Goal: Information Seeking & Learning: Learn about a topic

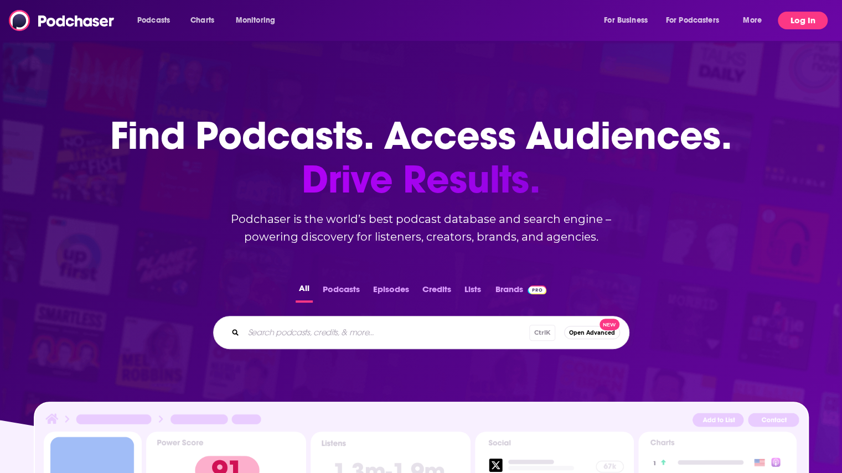
click at [789, 18] on button "Log In" at bounding box center [802, 21] width 50 height 18
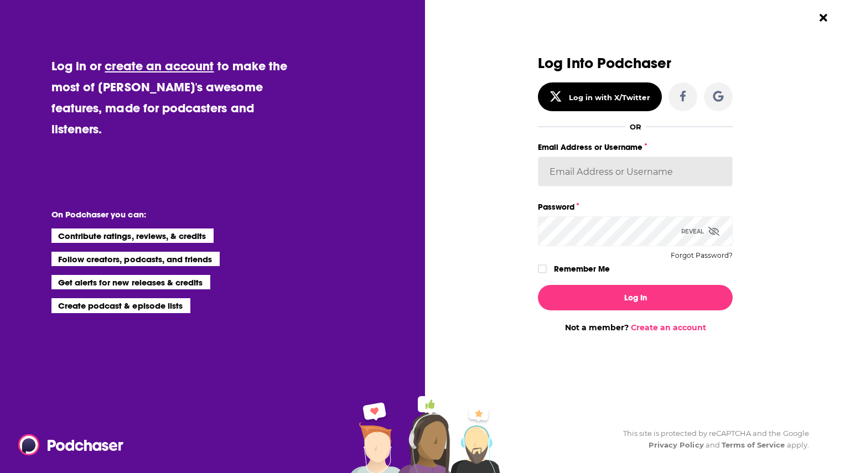
click at [625, 172] on input "Email Address or Username" at bounding box center [635, 172] width 195 height 30
type input "Jvervelde@touchdownpr.com"
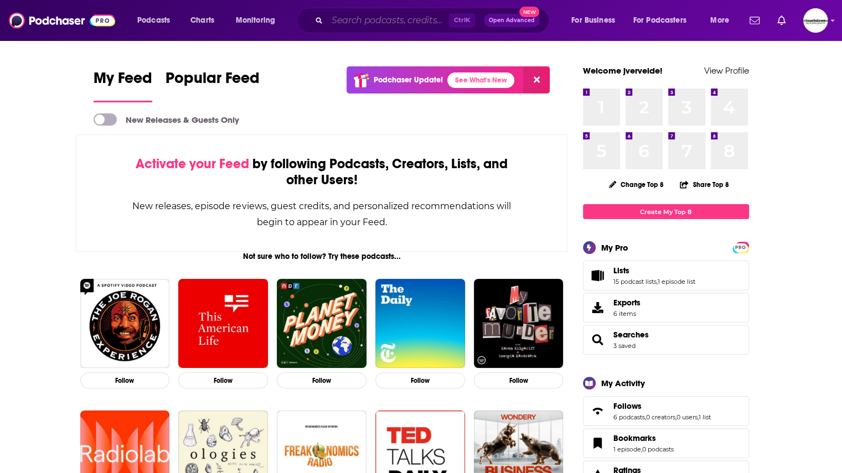
click at [405, 22] on input "Search podcasts, credits, & more..." at bounding box center [388, 21] width 122 height 18
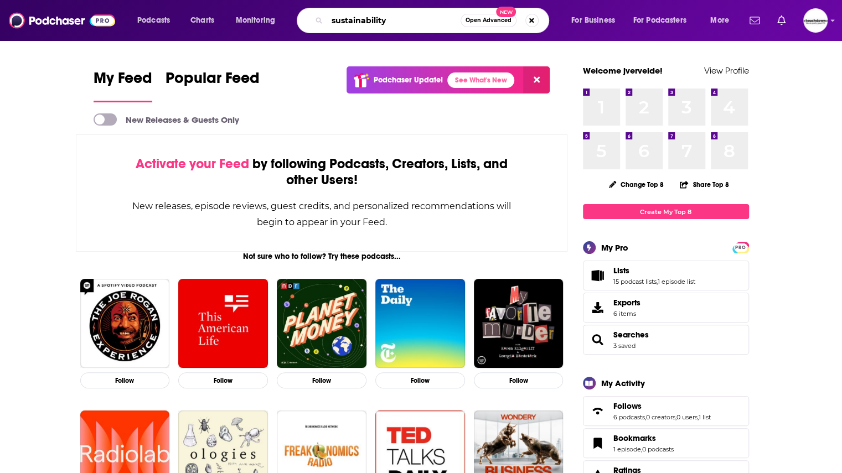
type input "sustainability"
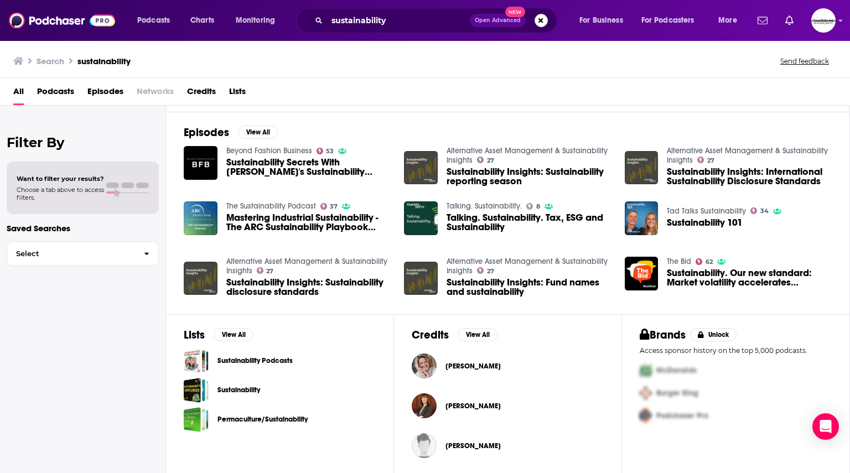
scroll to position [215, 0]
drag, startPoint x: 262, startPoint y: 358, endPoint x: 245, endPoint y: 354, distance: 17.6
click at [245, 355] on link "Sustainability Podcasts" at bounding box center [254, 361] width 75 height 12
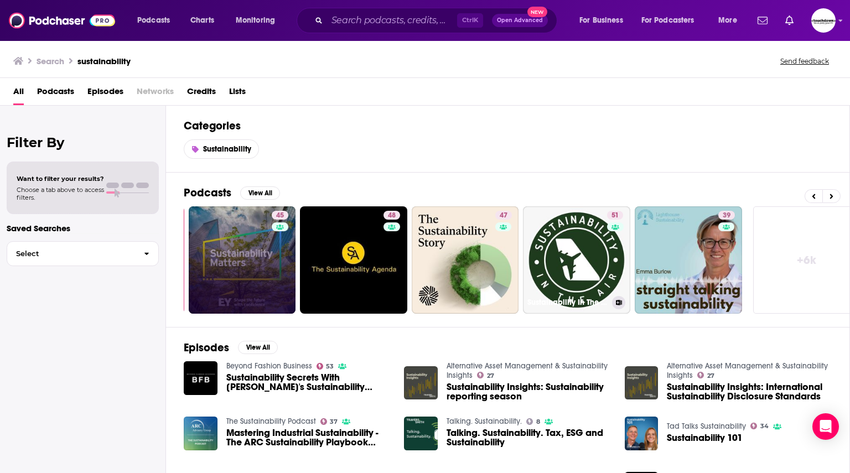
scroll to position [0, 350]
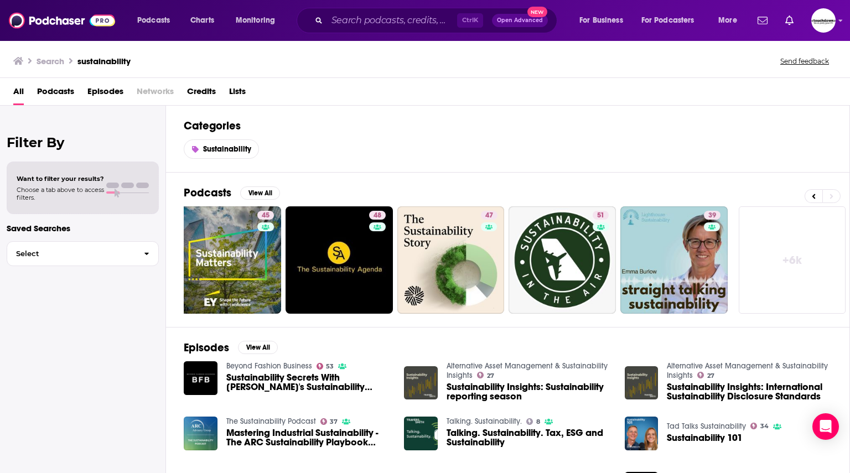
click at [805, 248] on link "+ 6k" at bounding box center [792, 259] width 107 height 107
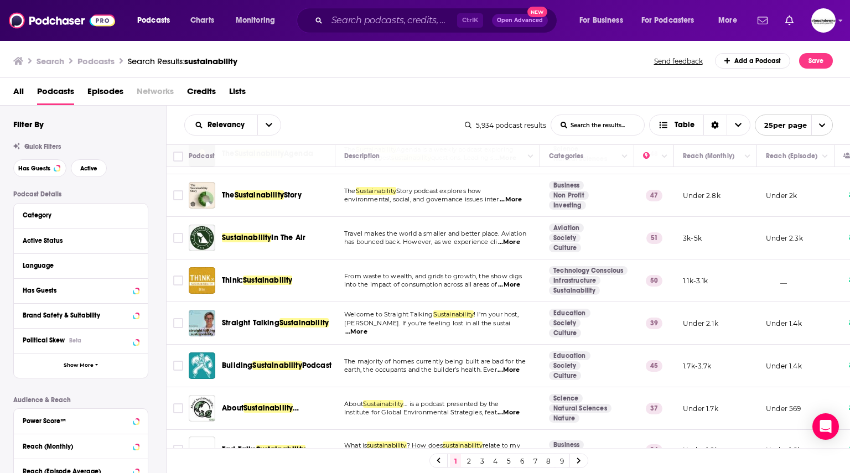
scroll to position [202, 0]
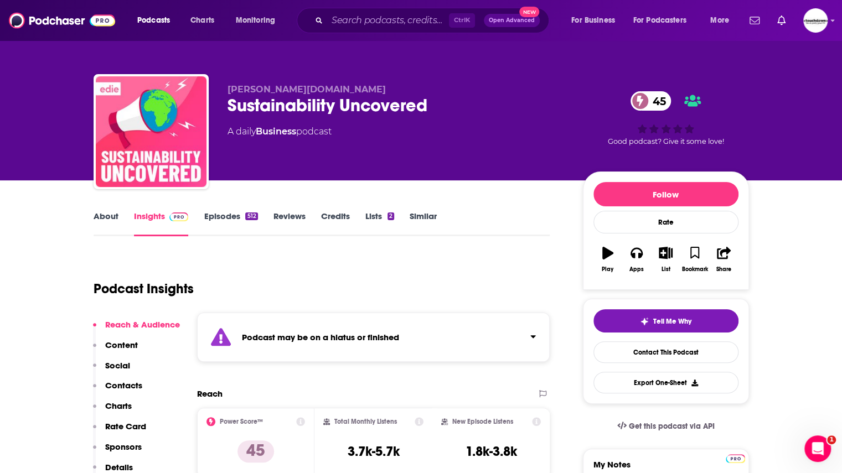
click at [217, 220] on link "Episodes 512" at bounding box center [231, 223] width 54 height 25
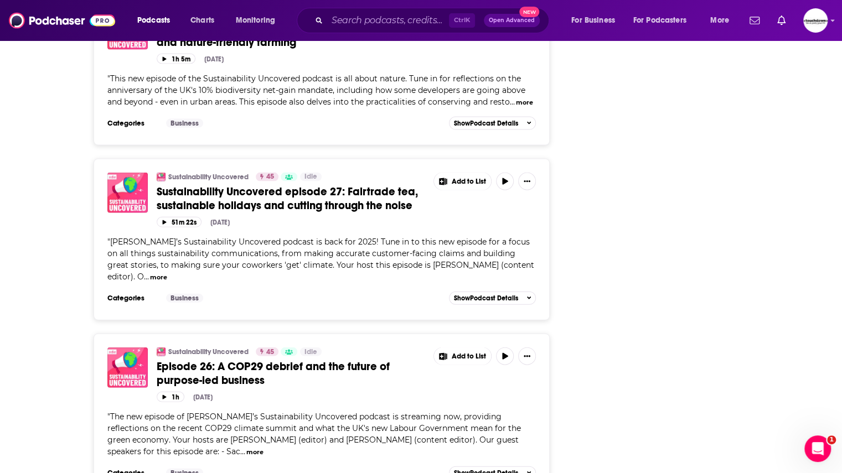
scroll to position [1392, 0]
click at [504, 411] on div "" The new episode of edie’s Sustainability Uncovered podcast is streaming now, …" at bounding box center [321, 434] width 429 height 46
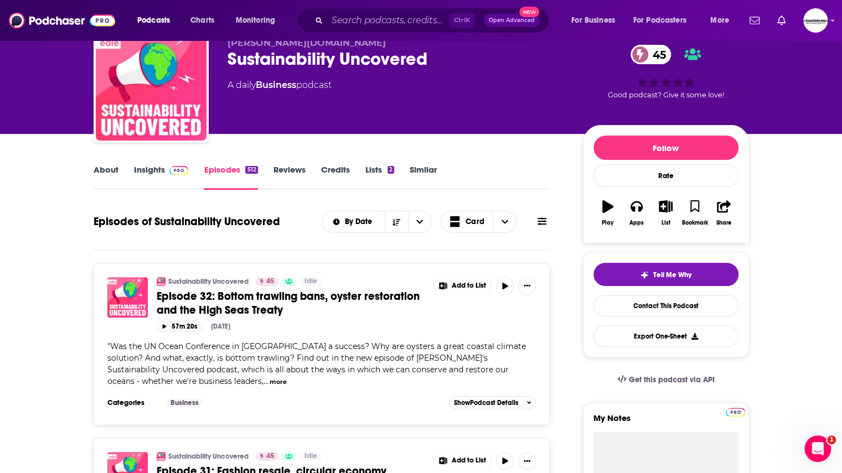
scroll to position [0, 0]
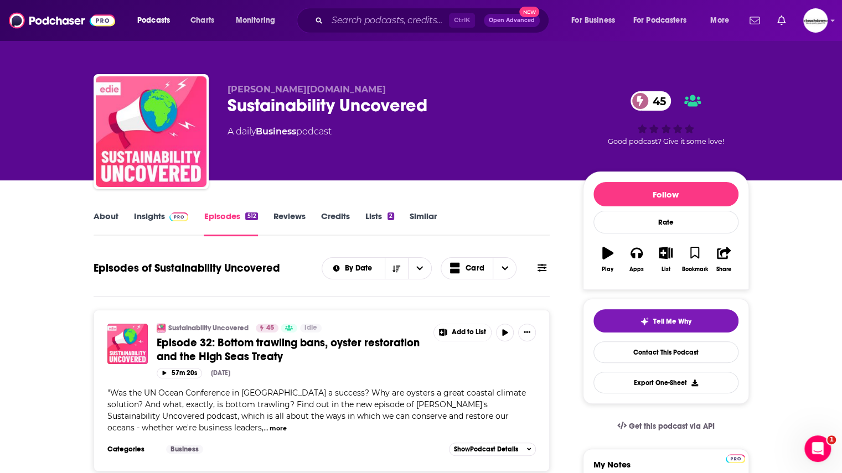
click at [223, 346] on span "Episode 32: Bottom trawling bans, oyster restoration and the High Seas Treaty" at bounding box center [288, 350] width 263 height 28
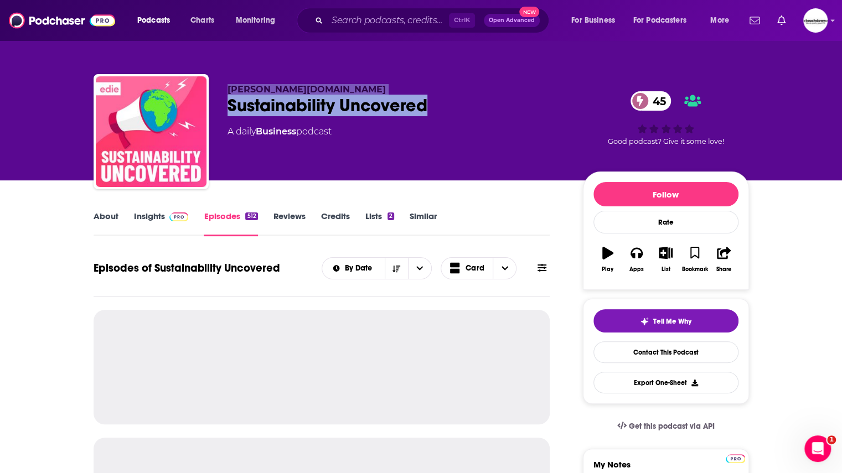
drag, startPoint x: 442, startPoint y: 102, endPoint x: 225, endPoint y: 85, distance: 217.6
click at [225, 85] on div "edie.net Sustainability Uncovered 45 A daily Business podcast 45 Good podcast? …" at bounding box center [421, 134] width 655 height 120
copy div "edie.net Sustainability Uncovered"
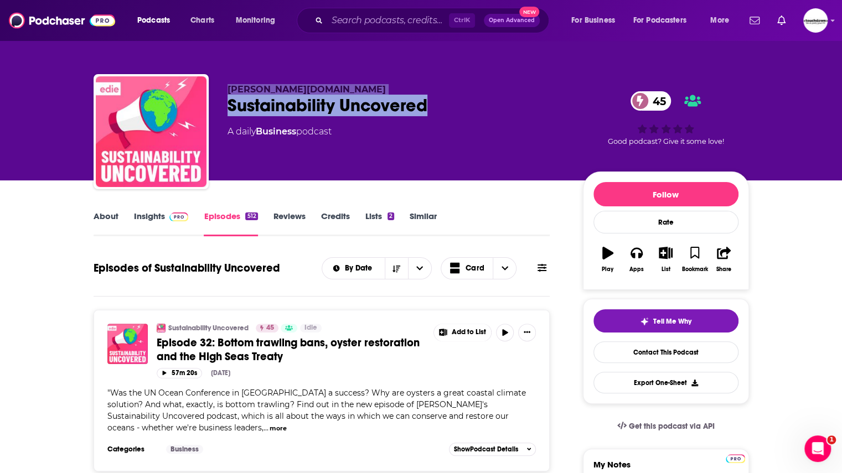
click at [150, 215] on link "Insights" at bounding box center [161, 223] width 55 height 25
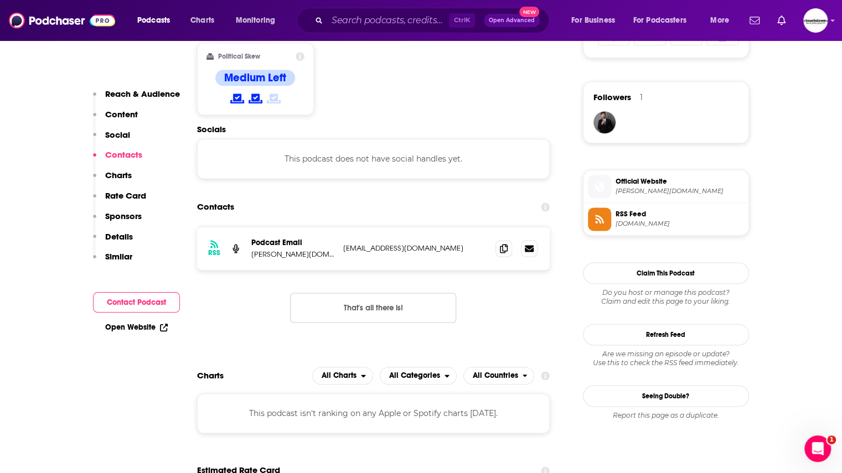
scroll to position [791, 0]
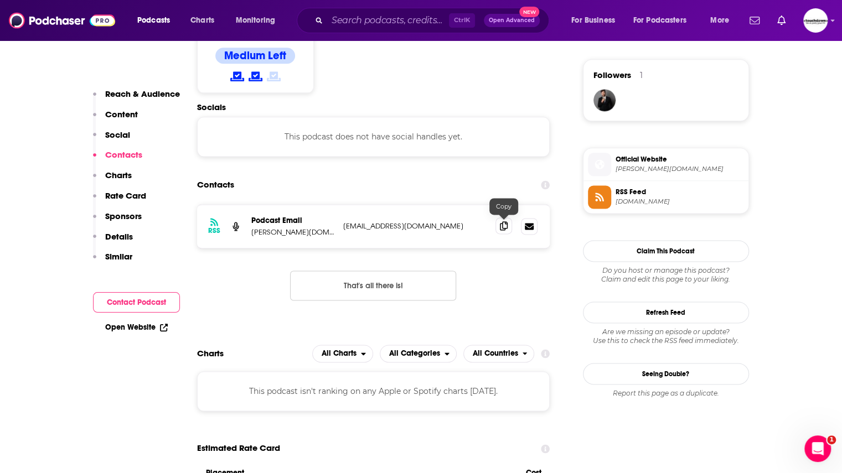
click at [503, 225] on icon at bounding box center [504, 225] width 8 height 9
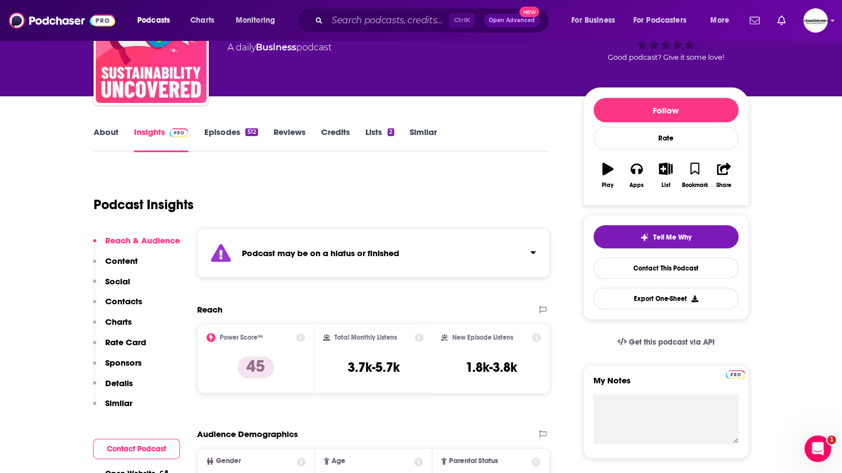
scroll to position [0, 0]
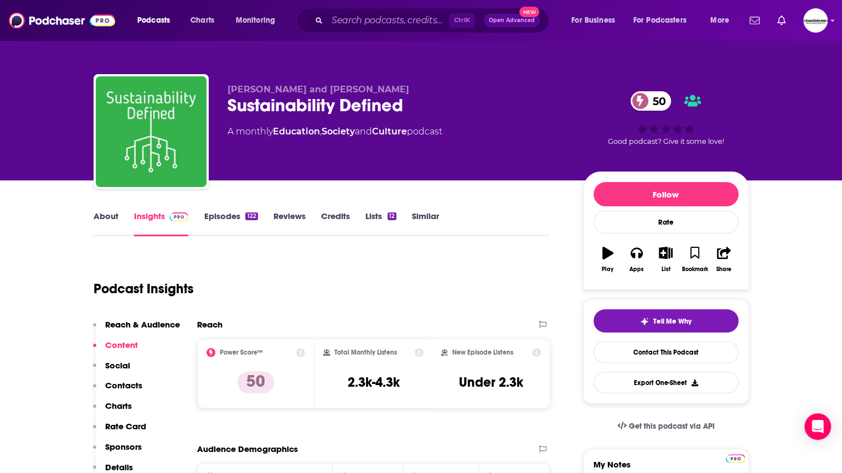
scroll to position [1, 0]
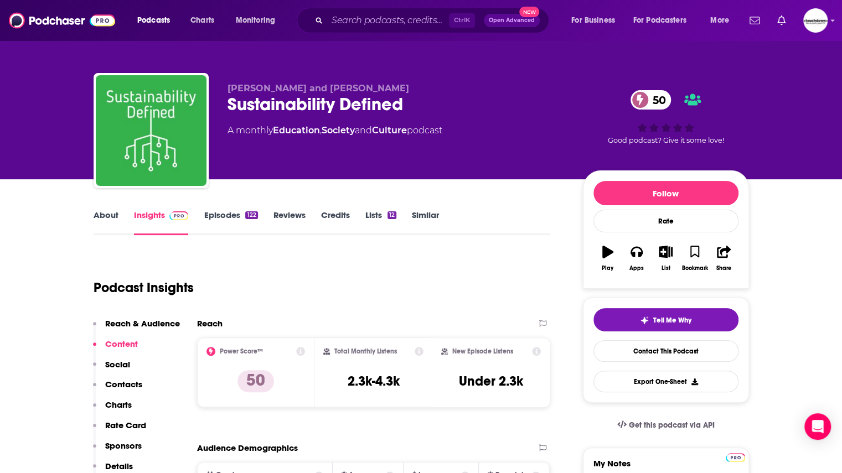
click at [406, 291] on div "Podcast Insights" at bounding box center [318, 281] width 448 height 56
click at [221, 218] on link "Episodes 122" at bounding box center [231, 222] width 54 height 25
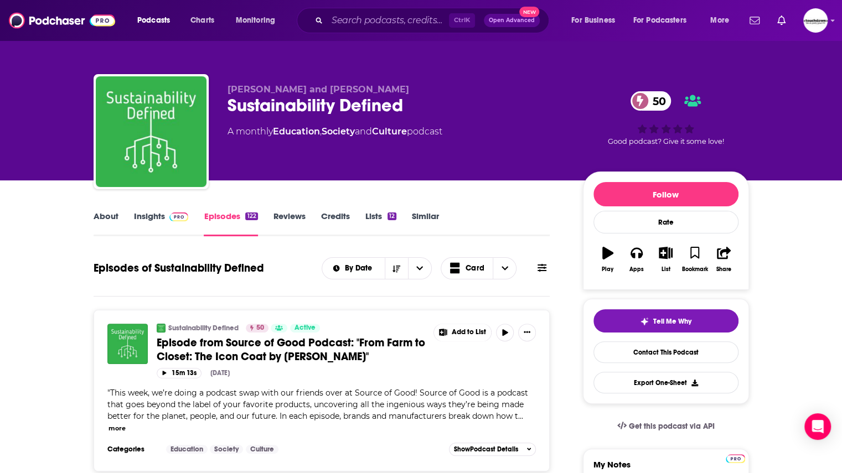
click at [339, 104] on div "Sustainability Defined 50" at bounding box center [396, 106] width 338 height 22
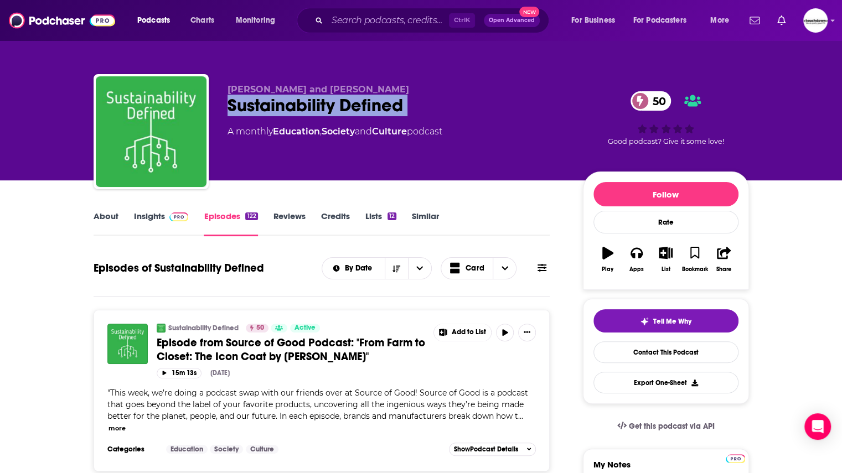
click at [339, 104] on div "Sustainability Defined 50" at bounding box center [396, 106] width 338 height 22
copy div "Sustainability Defined 50"
click at [160, 220] on link "Insights" at bounding box center [161, 223] width 55 height 25
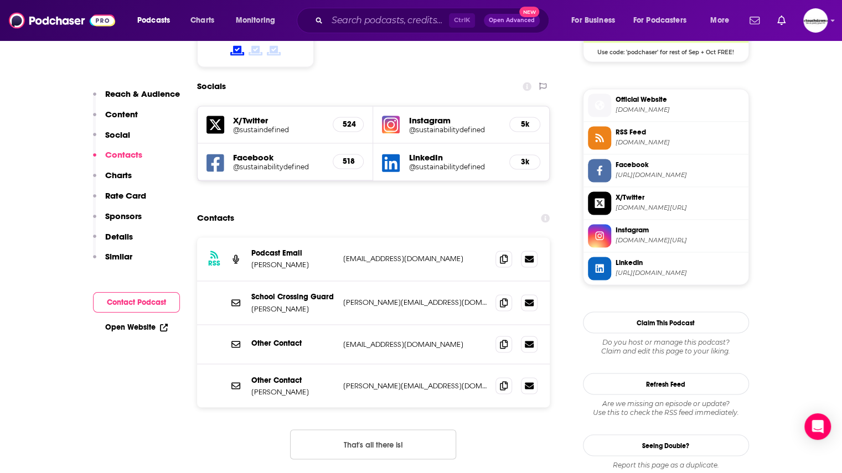
scroll to position [951, 0]
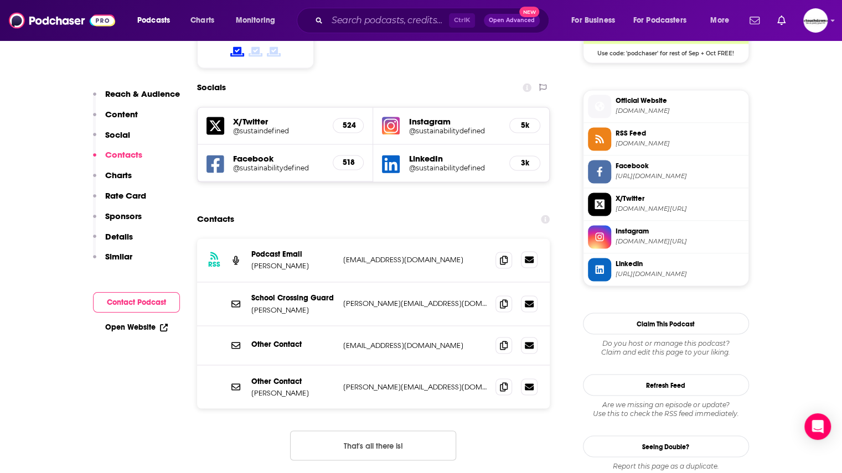
click at [532, 251] on link at bounding box center [529, 259] width 17 height 17
click at [507, 251] on span at bounding box center [503, 259] width 17 height 17
click at [531, 341] on icon at bounding box center [529, 344] width 9 height 7
click at [505, 336] on span at bounding box center [503, 344] width 17 height 17
drag, startPoint x: 313, startPoint y: 222, endPoint x: 250, endPoint y: 225, distance: 63.7
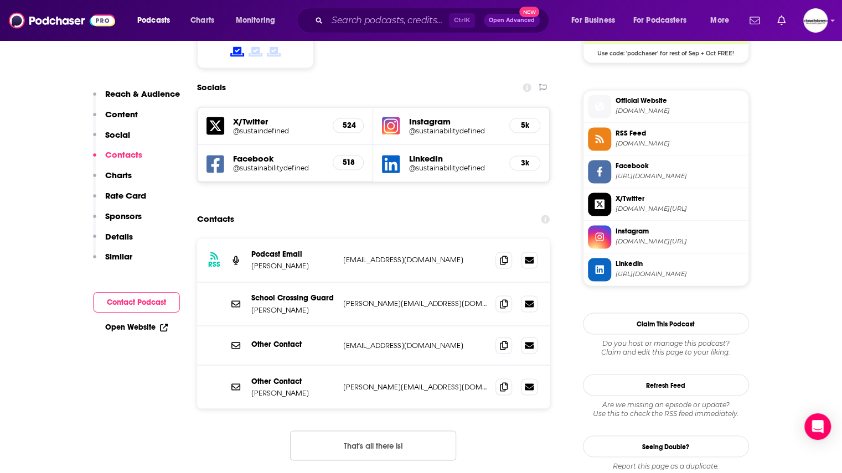
click at [250, 239] on div "RSS Podcast Email Nethra Rajendran nethra1212@gmail.com nethra1212@gmail.com" at bounding box center [373, 261] width 353 height 44
copy p "Nethra Rajendran"
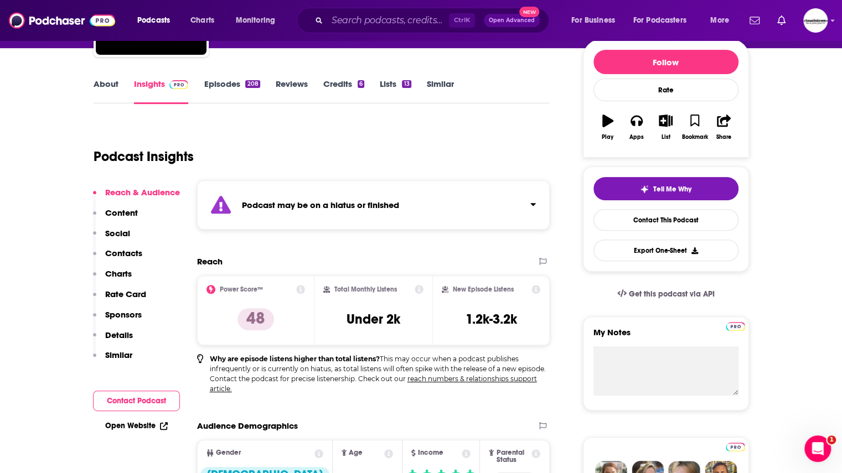
scroll to position [56, 0]
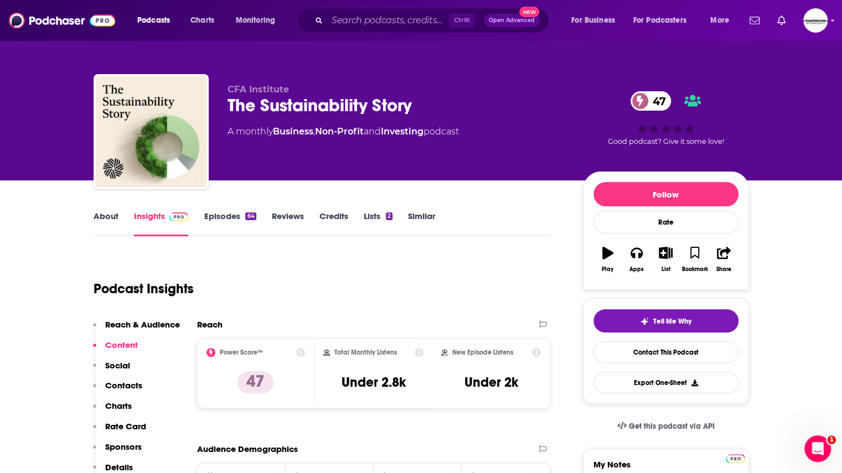
click at [230, 219] on link "Episodes 64" at bounding box center [230, 223] width 52 height 25
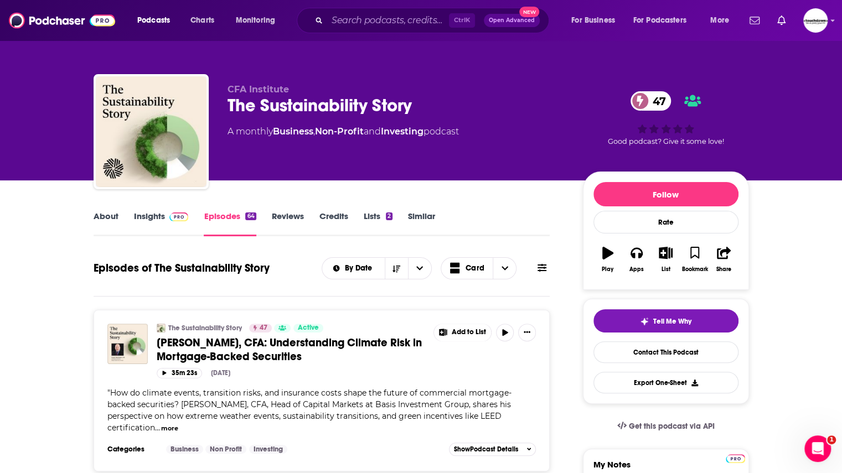
click at [154, 217] on link "Insights" at bounding box center [161, 223] width 55 height 25
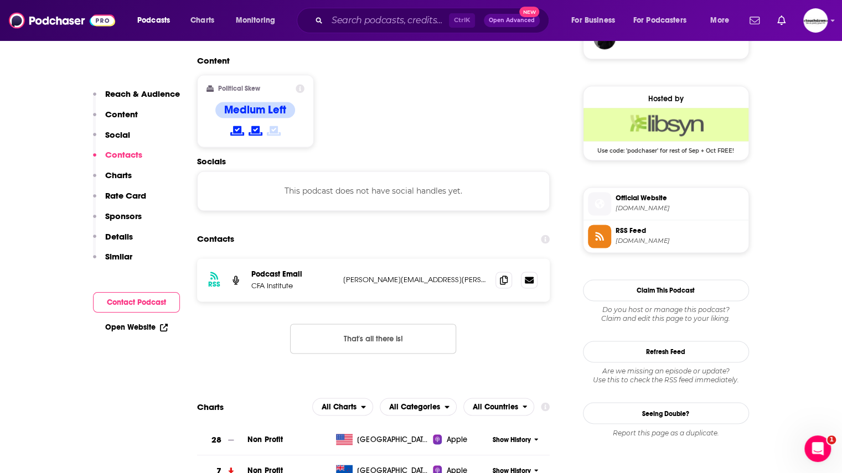
scroll to position [815, 0]
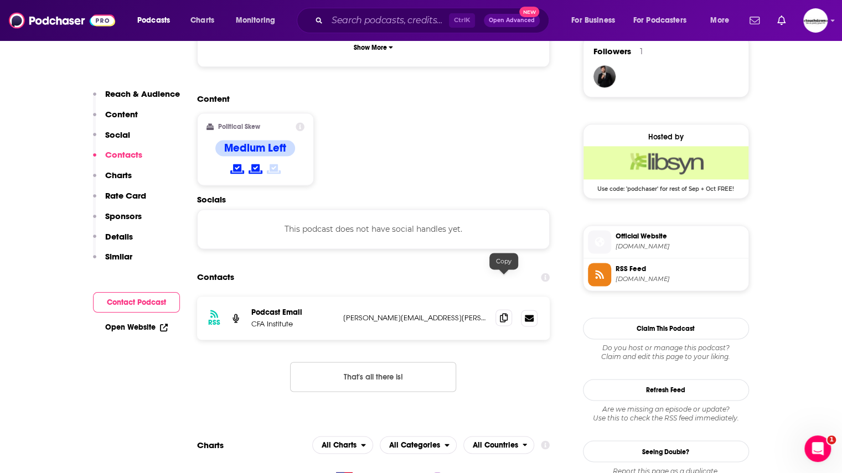
click at [501, 313] on icon at bounding box center [504, 317] width 8 height 9
